Goal: Information Seeking & Learning: Check status

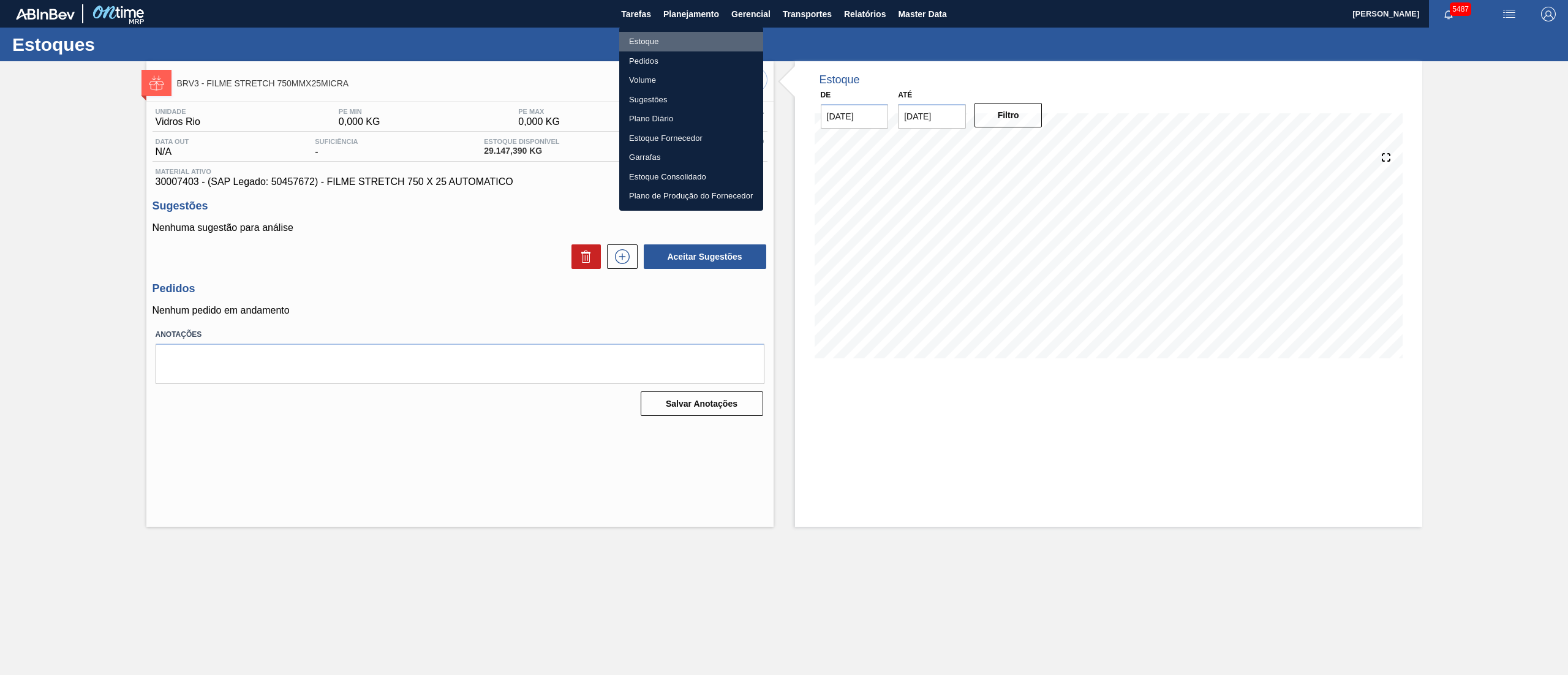
click at [660, 40] on li "Estoque" at bounding box center [691, 42] width 144 height 20
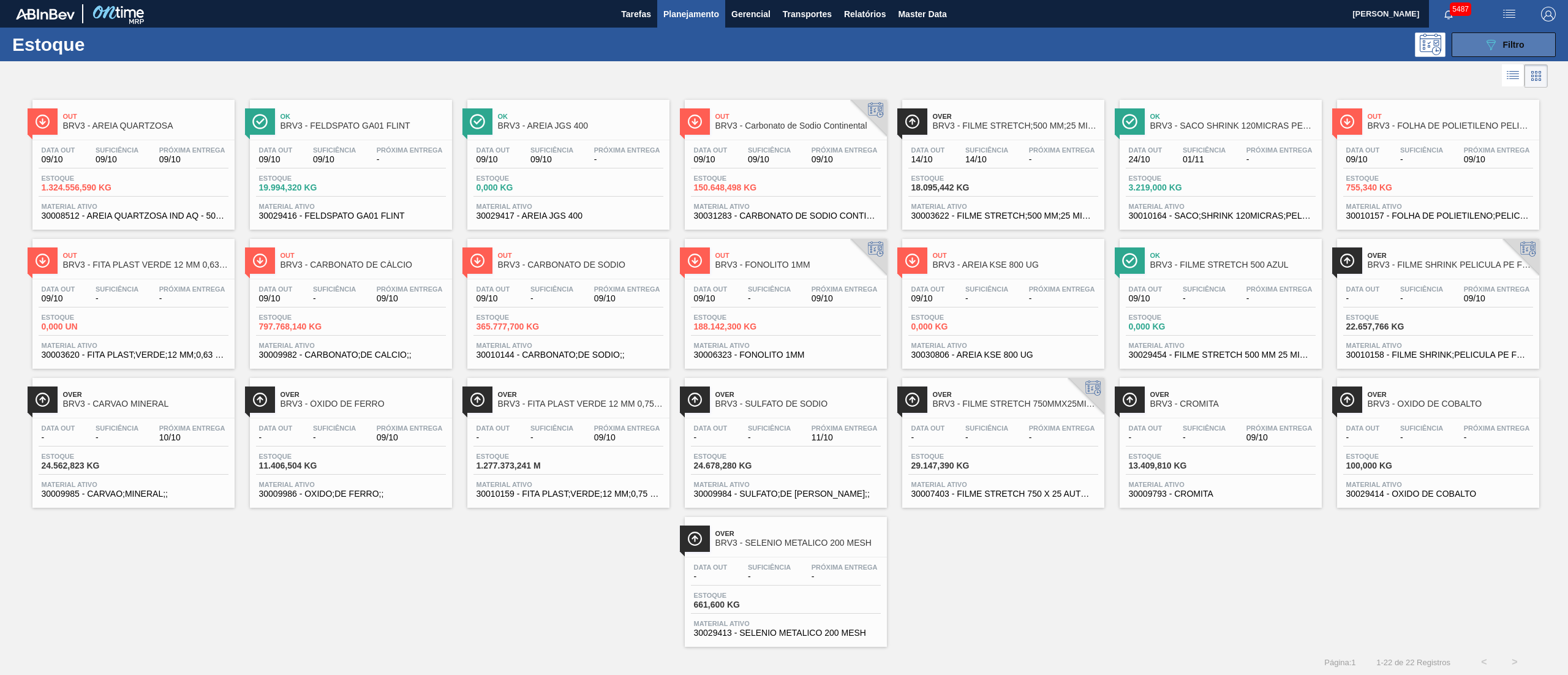
click at [1503, 44] on span "Filtro" at bounding box center [1514, 44] width 21 height 10
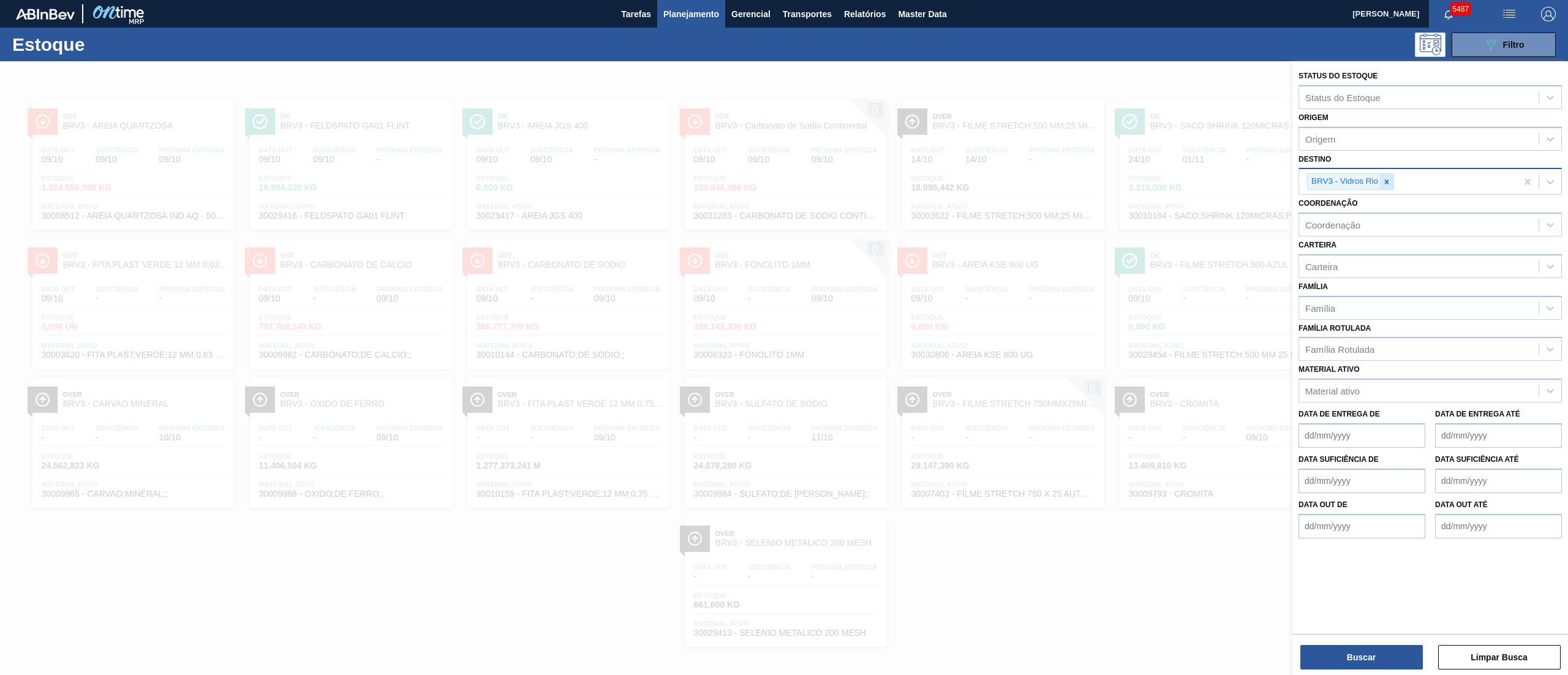
click at [1387, 186] on div at bounding box center [1386, 181] width 13 height 16
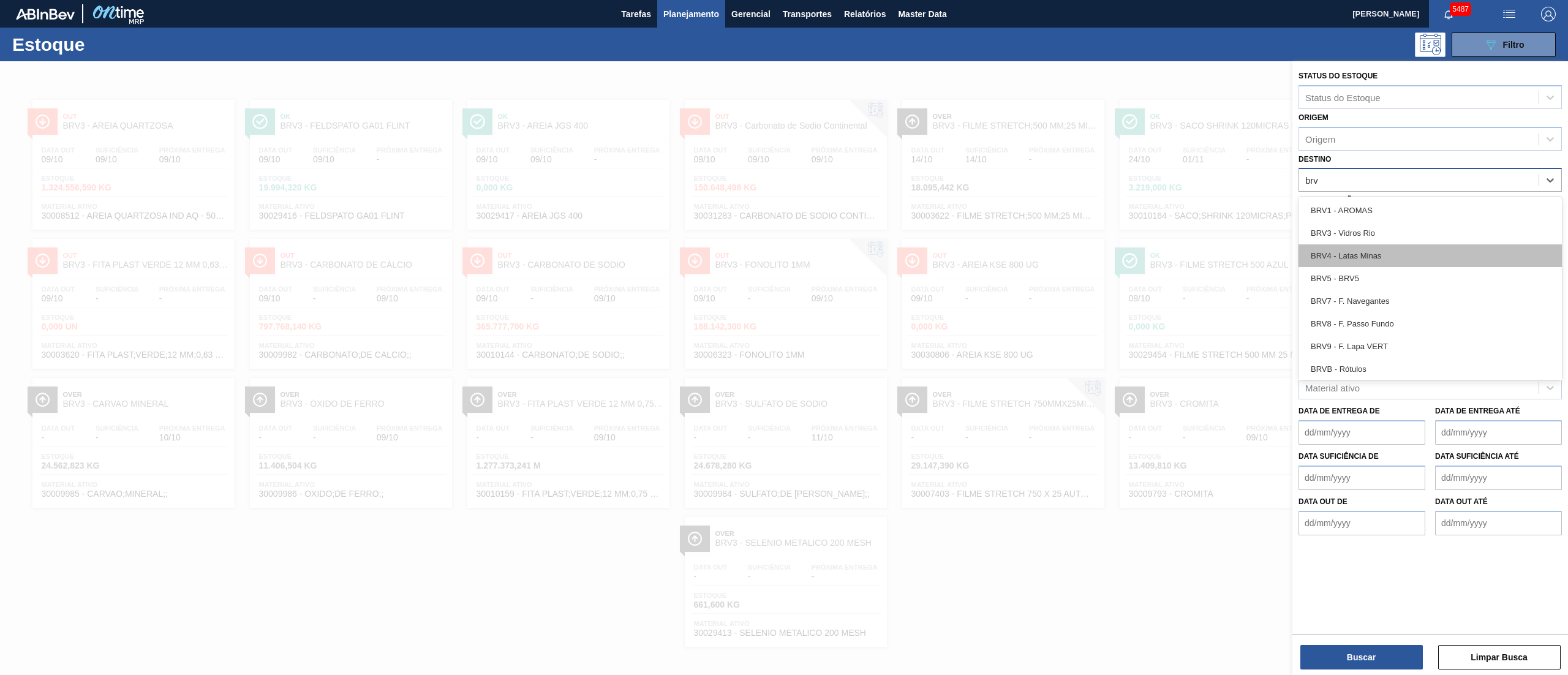
type input "brvb"
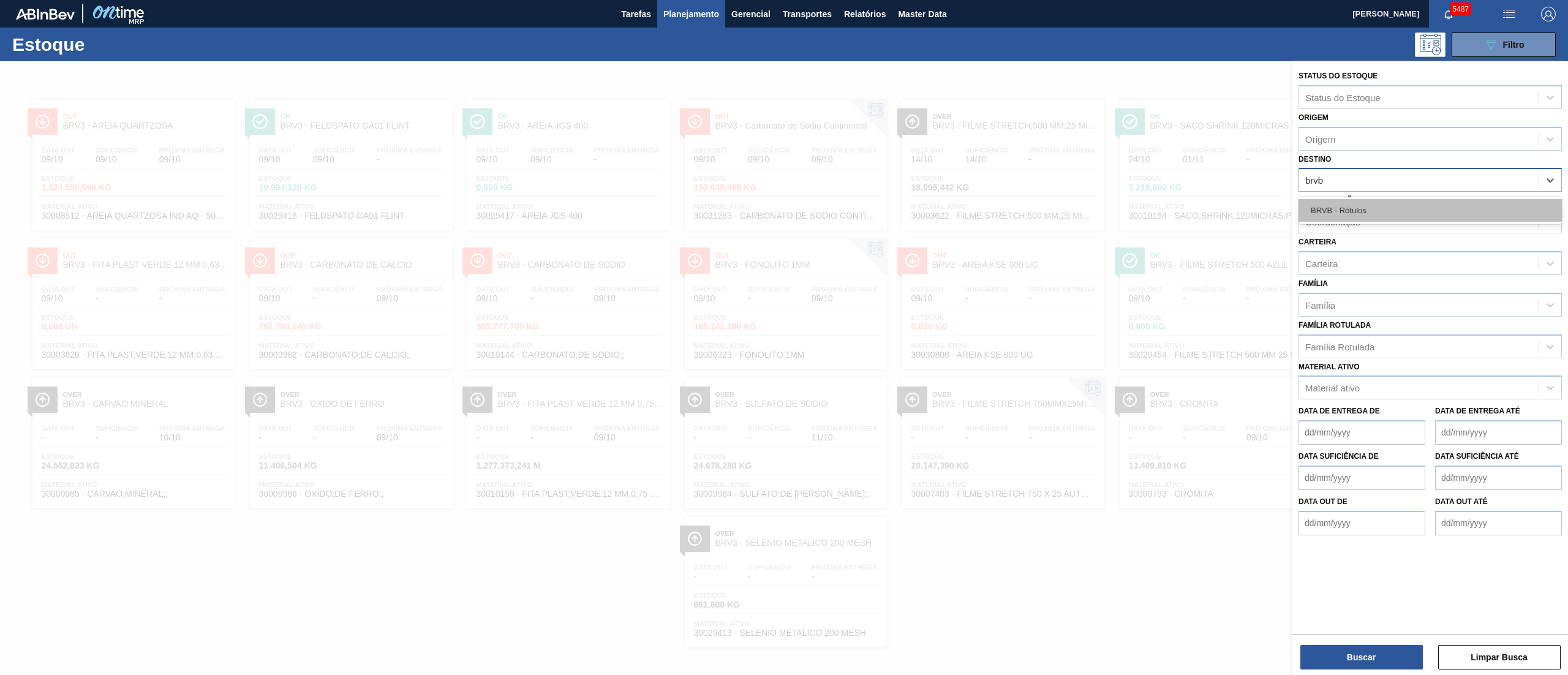
click at [1356, 217] on div "BRVB - Rótulos" at bounding box center [1430, 210] width 264 height 23
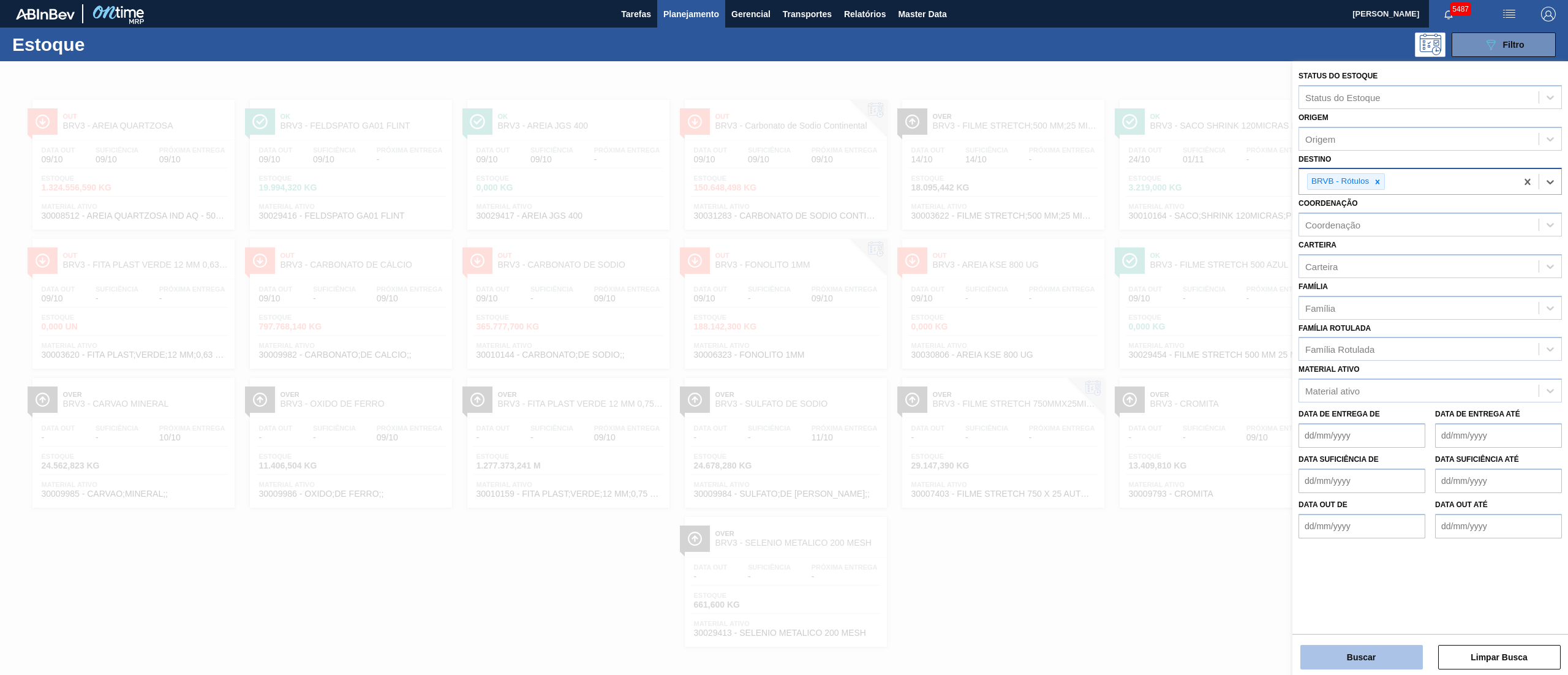
click at [1355, 653] on button "Buscar" at bounding box center [1361, 657] width 122 height 25
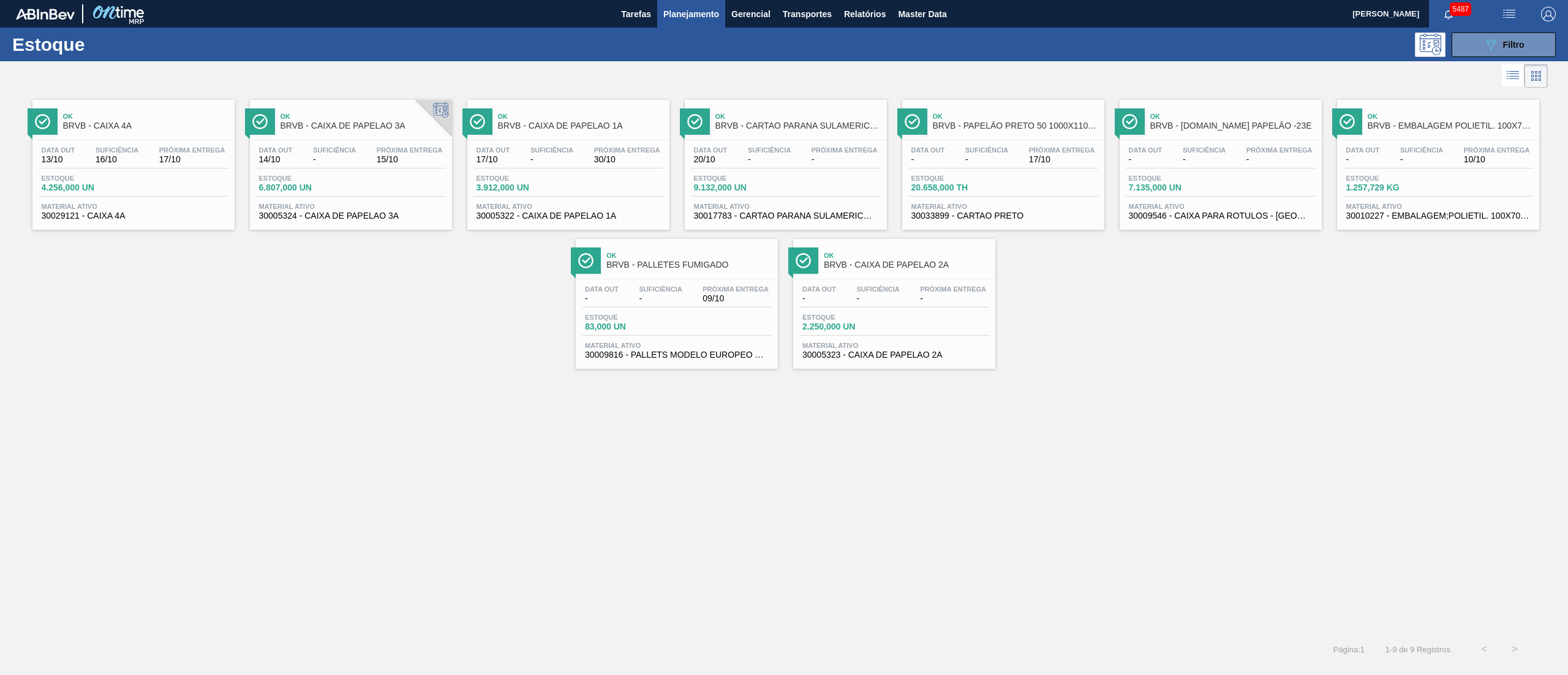
click at [800, 158] on div "Data out 20/10 Suficiência - Próxima Entrega -" at bounding box center [785, 157] width 190 height 22
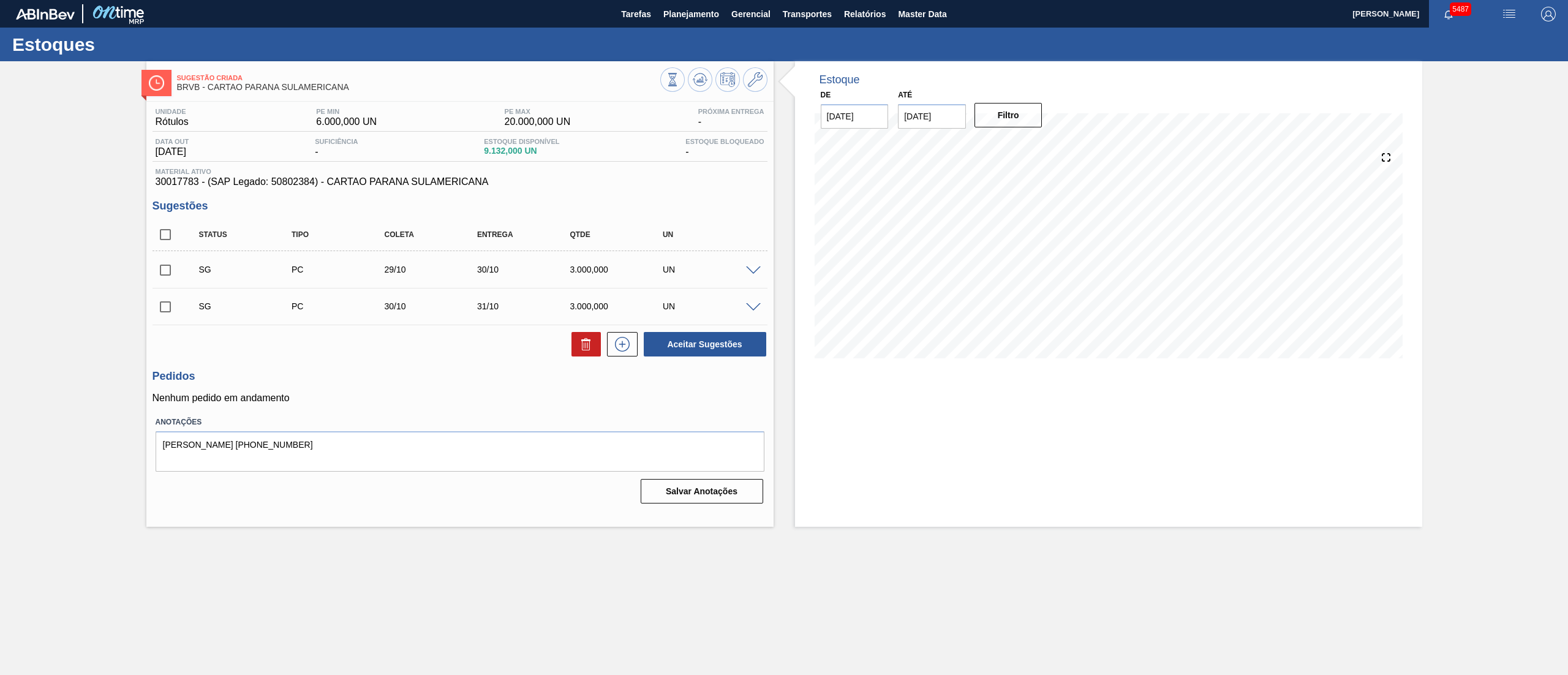
click at [758, 278] on div "SG PC 29/10 30/10 3.000,000 UN" at bounding box center [460, 269] width 615 height 30
click at [755, 267] on span at bounding box center [753, 270] width 15 height 9
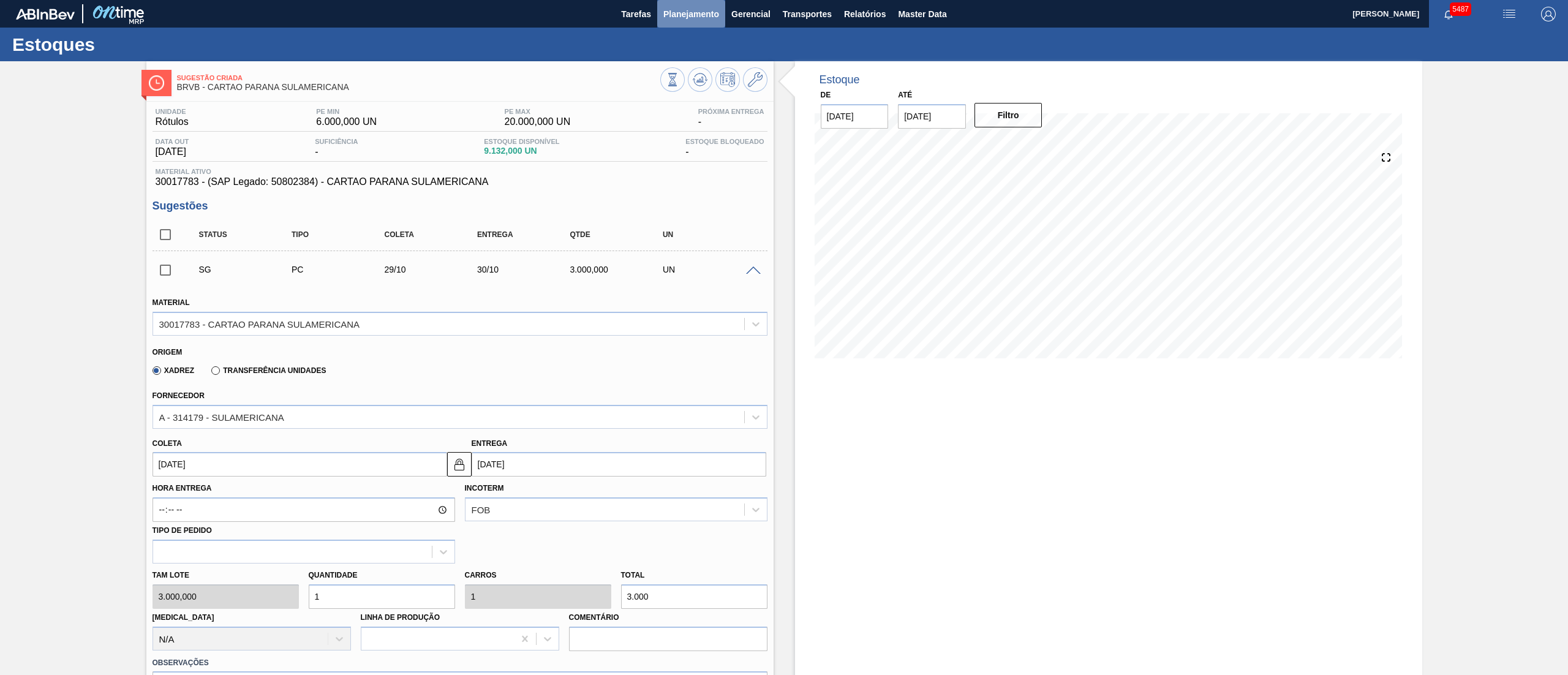
click at [692, 13] on span "Planejamento" at bounding box center [692, 14] width 56 height 15
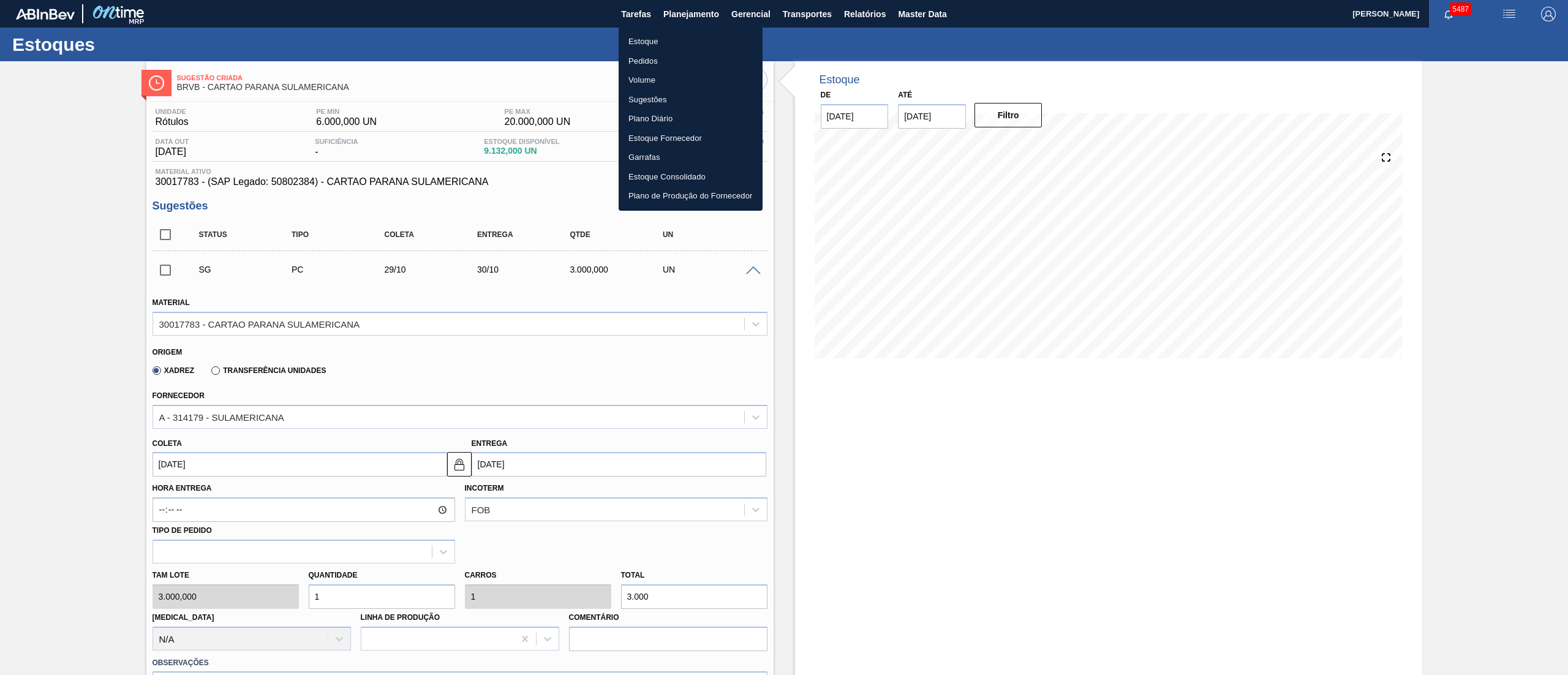
click at [638, 43] on li "Estoque" at bounding box center [690, 42] width 144 height 20
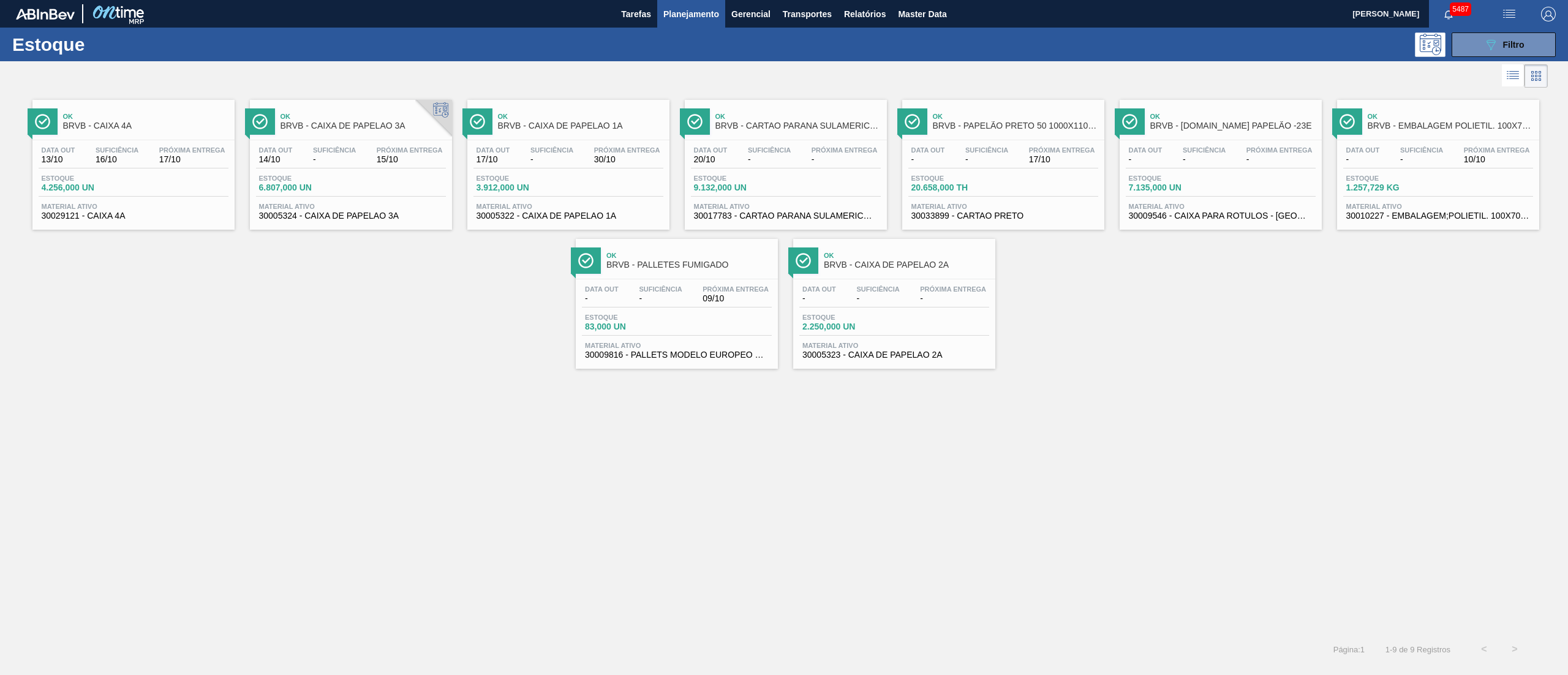
click at [389, 399] on div "Ok BRVB - CAIXA 4A Data [DATE] Suficiência 16/10 Próxima Entrega 17/10 Estoque …" at bounding box center [784, 362] width 1568 height 544
click at [671, 360] on span "30009816 - PALLETS MODELO EUROPEO EXPO ([GEOGRAPHIC_DATA]) FUMIGAD" at bounding box center [677, 355] width 184 height 9
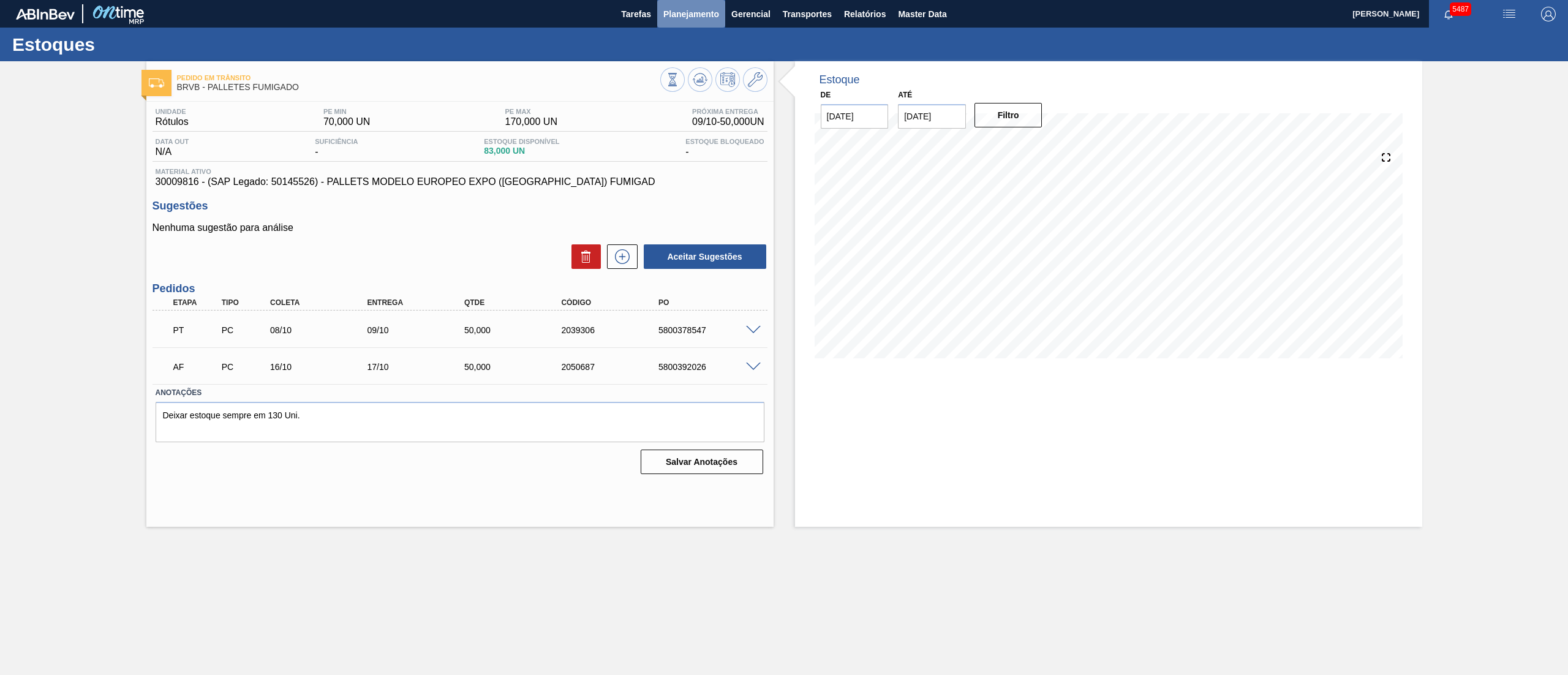
click at [678, 19] on span "Planejamento" at bounding box center [692, 14] width 56 height 15
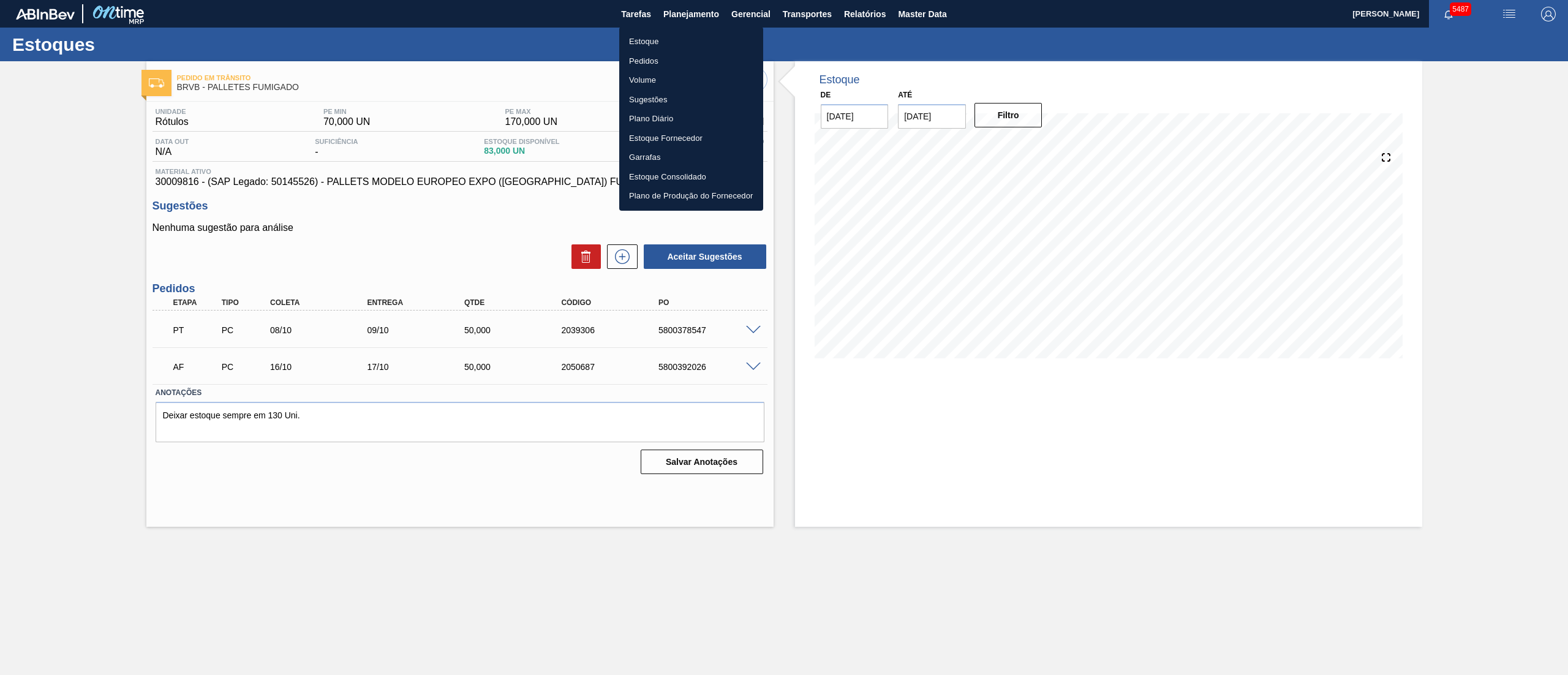
click at [669, 44] on li "Estoque" at bounding box center [691, 42] width 144 height 20
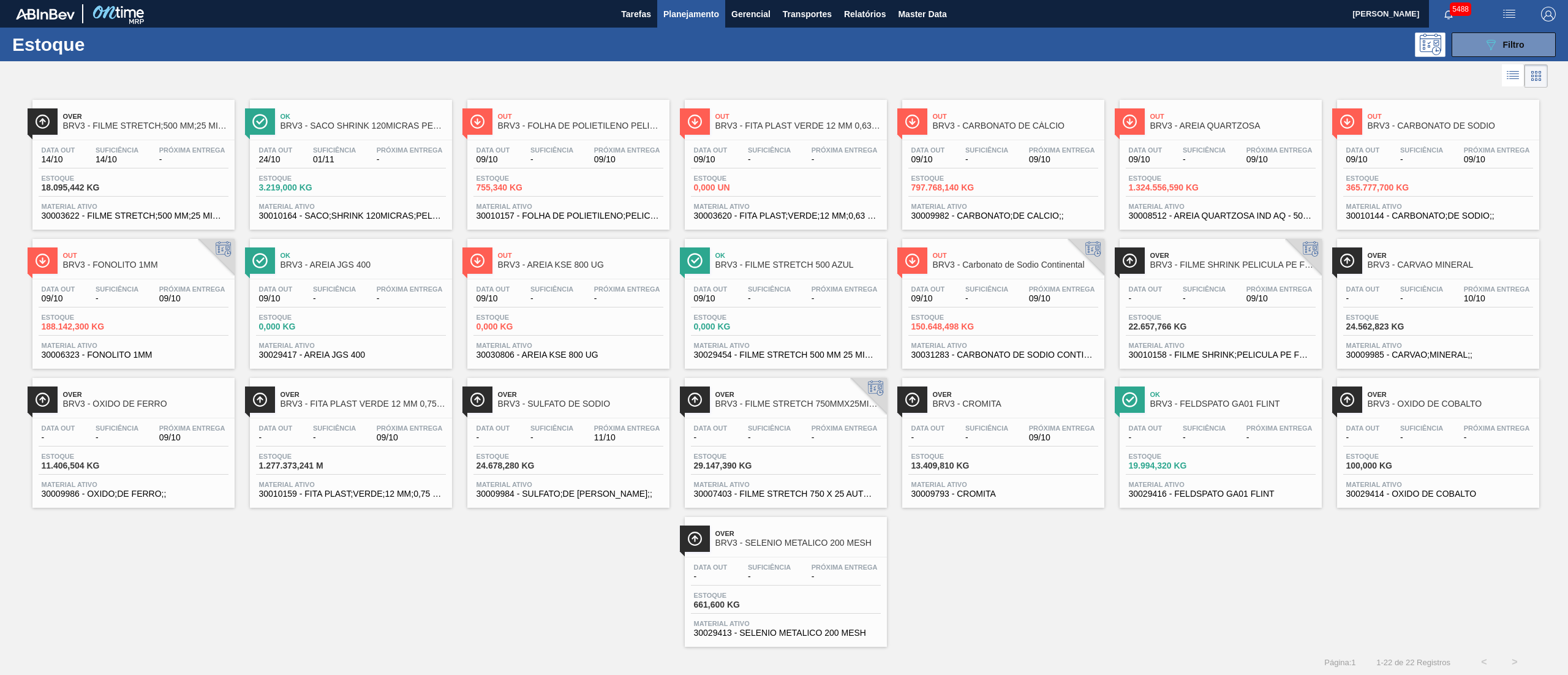
click at [77, 482] on span "Material ativo" at bounding box center [134, 484] width 184 height 7
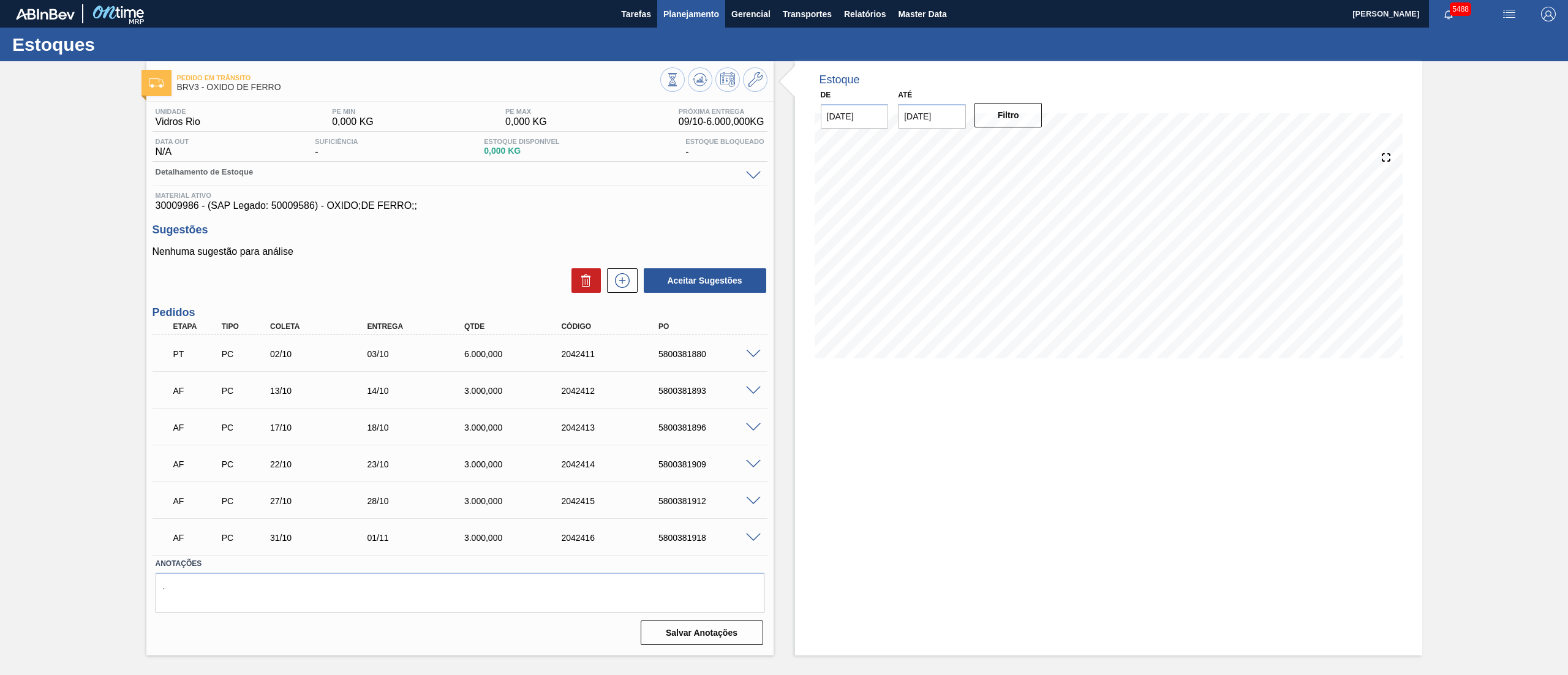
click at [699, 15] on span "Planejamento" at bounding box center [692, 14] width 56 height 15
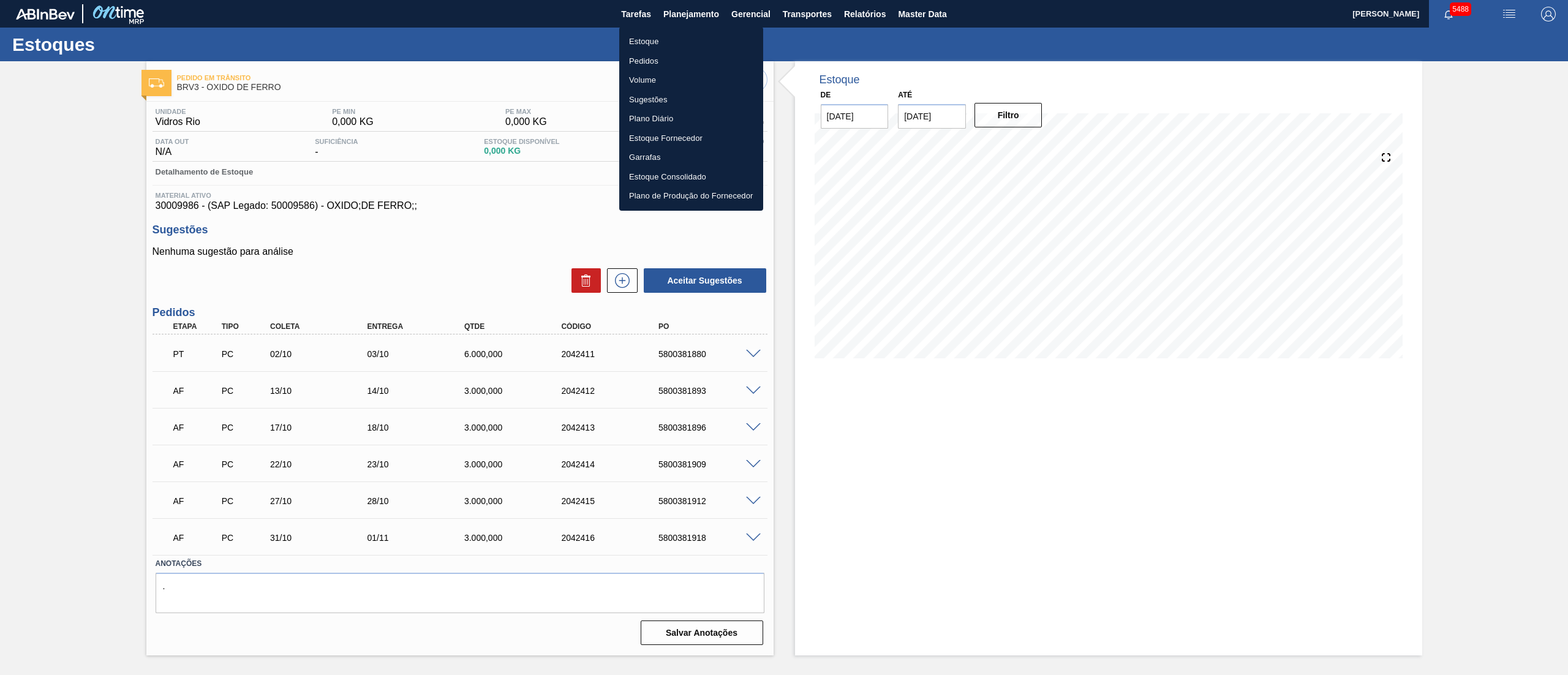
click at [637, 44] on li "Estoque" at bounding box center [691, 42] width 144 height 20
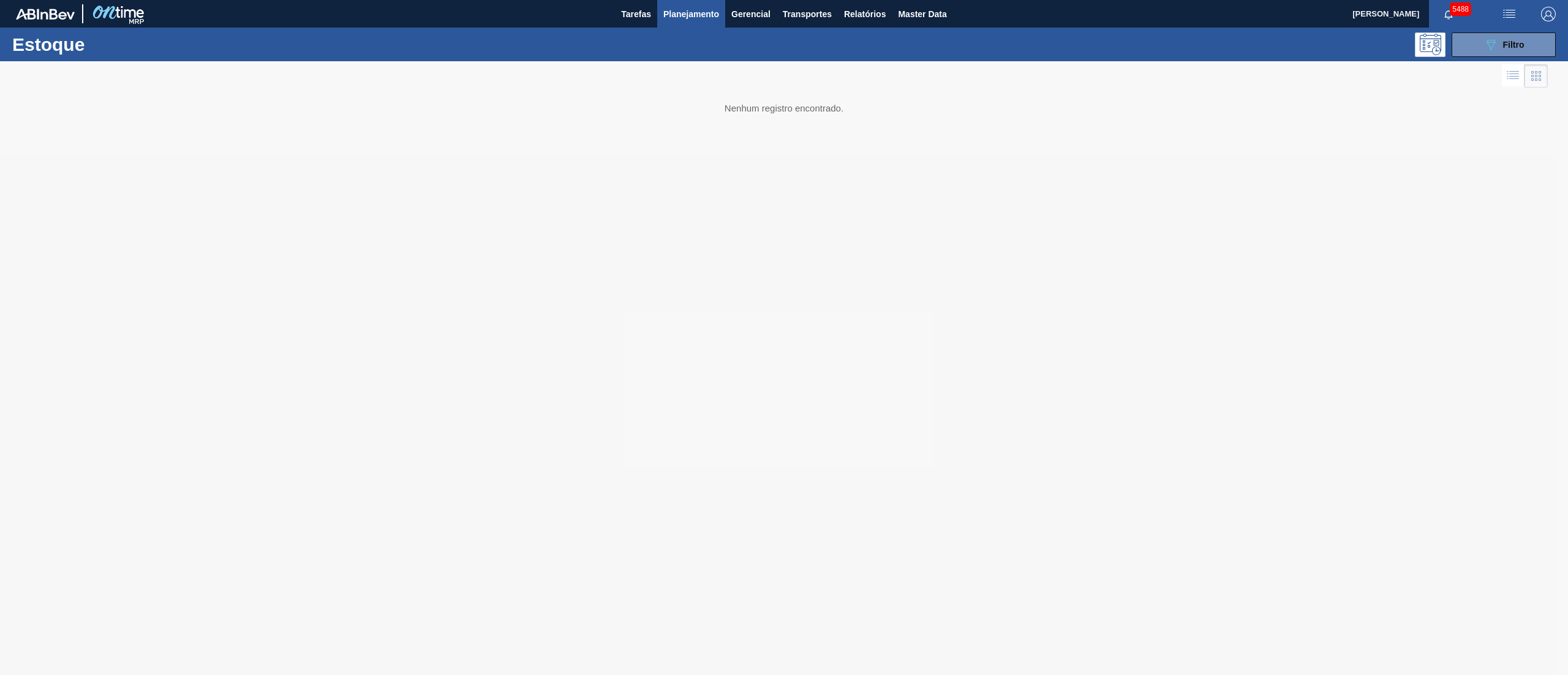
click at [1459, 14] on span "5488" at bounding box center [1460, 9] width 21 height 13
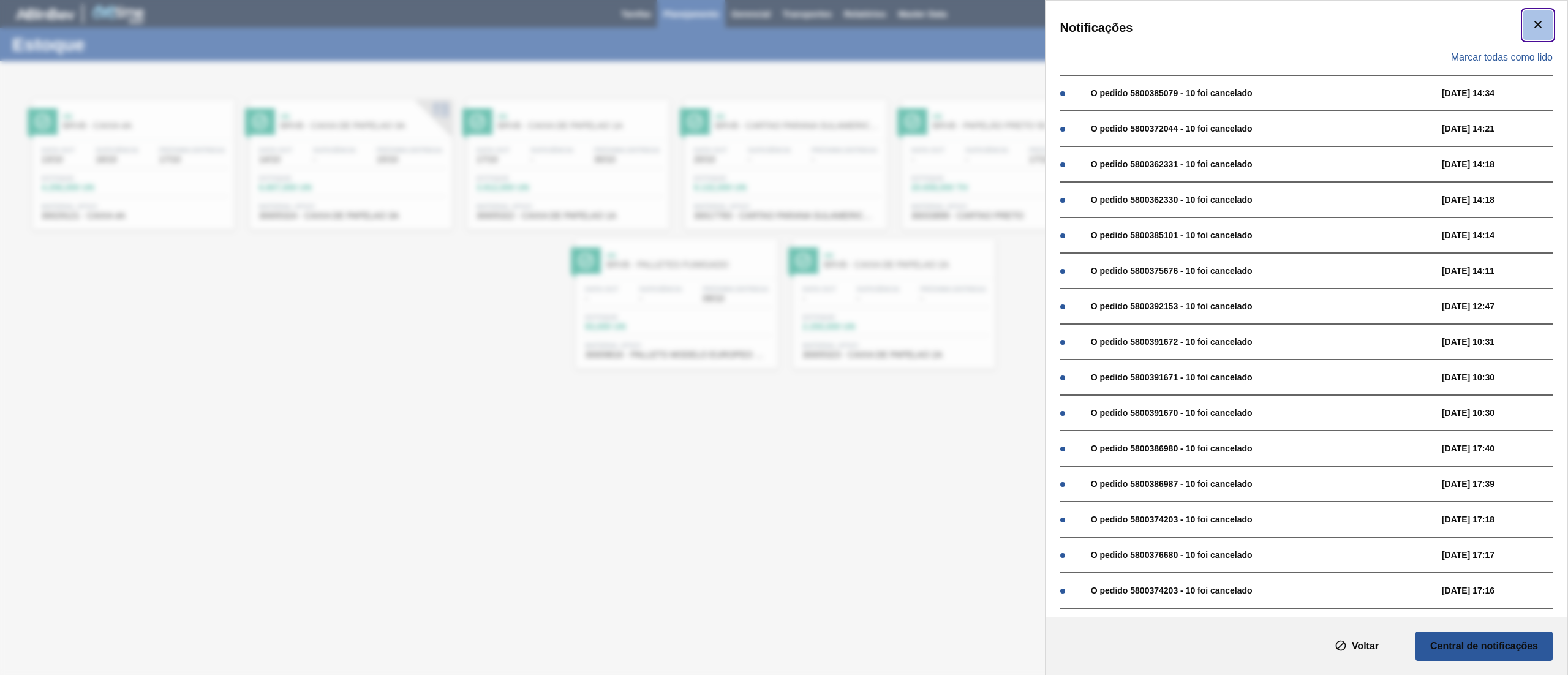
click at [1534, 25] on icon "botão de ícone" at bounding box center [1538, 25] width 15 height 15
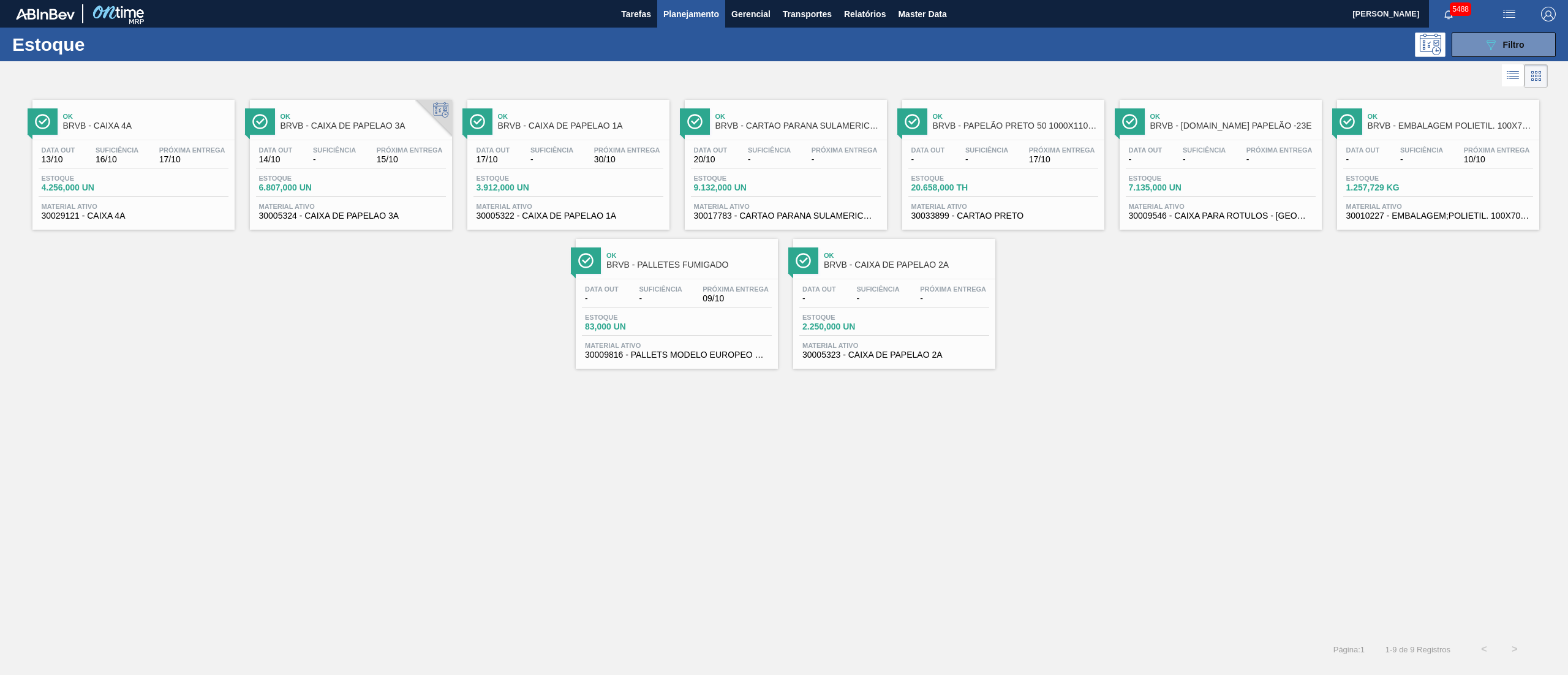
click at [409, 448] on div "Ok BRVB - CAIXA 4A Data [DATE] Suficiência 16/10 Próxima Entrega 17/10 Estoque …" at bounding box center [784, 362] width 1568 height 544
click at [49, 44] on h1 "Estoque" at bounding box center [108, 44] width 191 height 14
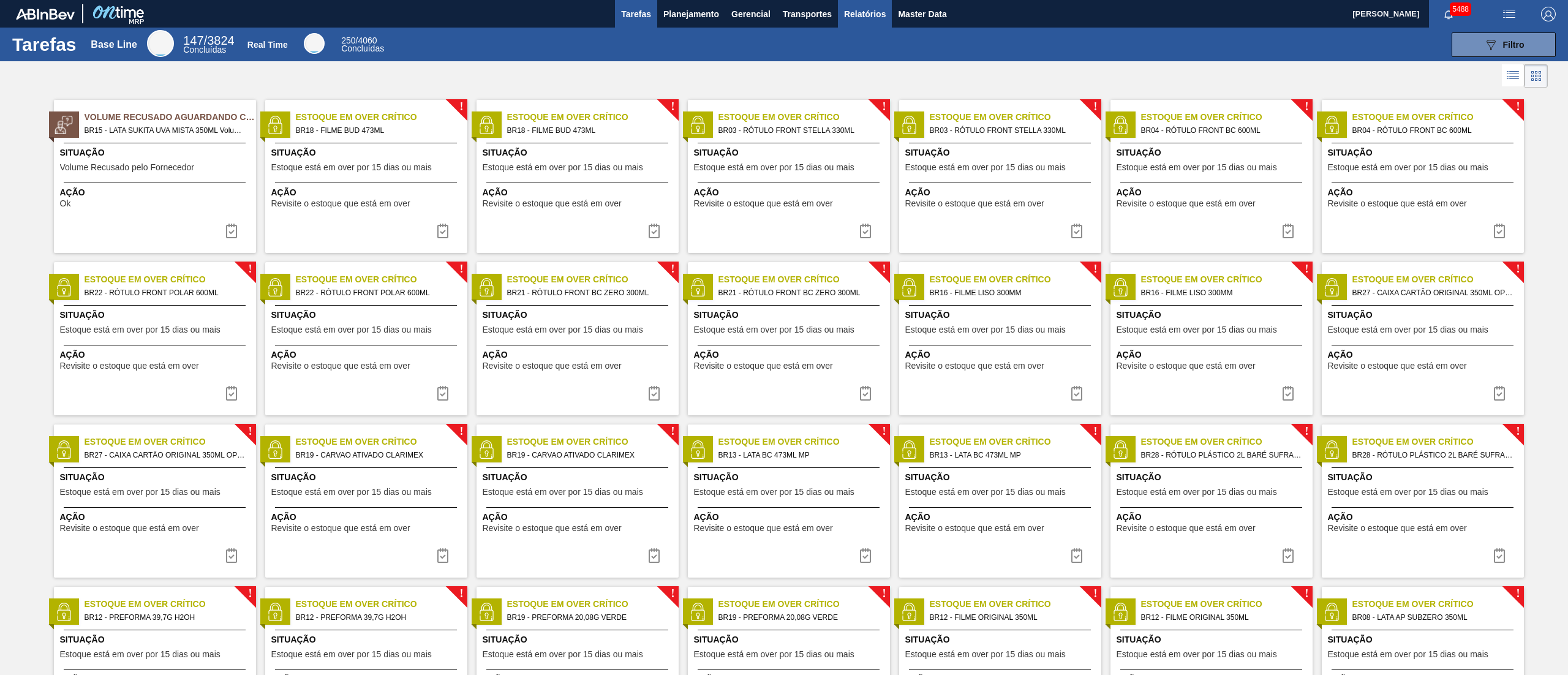
click at [881, 12] on span "Relatórios" at bounding box center [865, 14] width 42 height 15
